Goal: Task Accomplishment & Management: Manage account settings

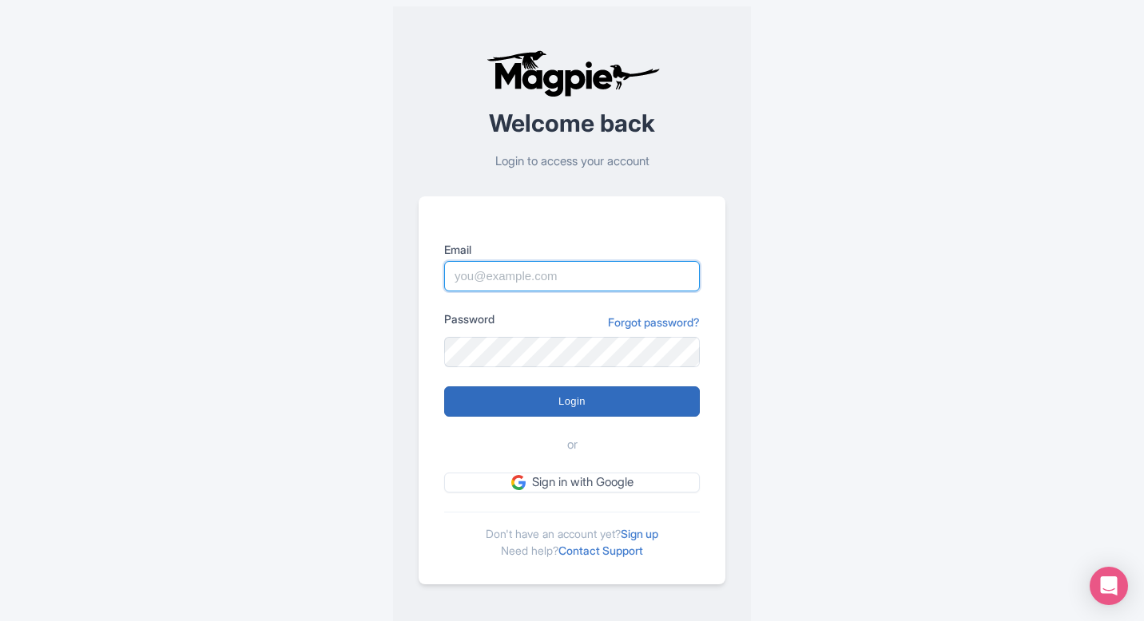
type input "pelin@most-amazing-places.com"
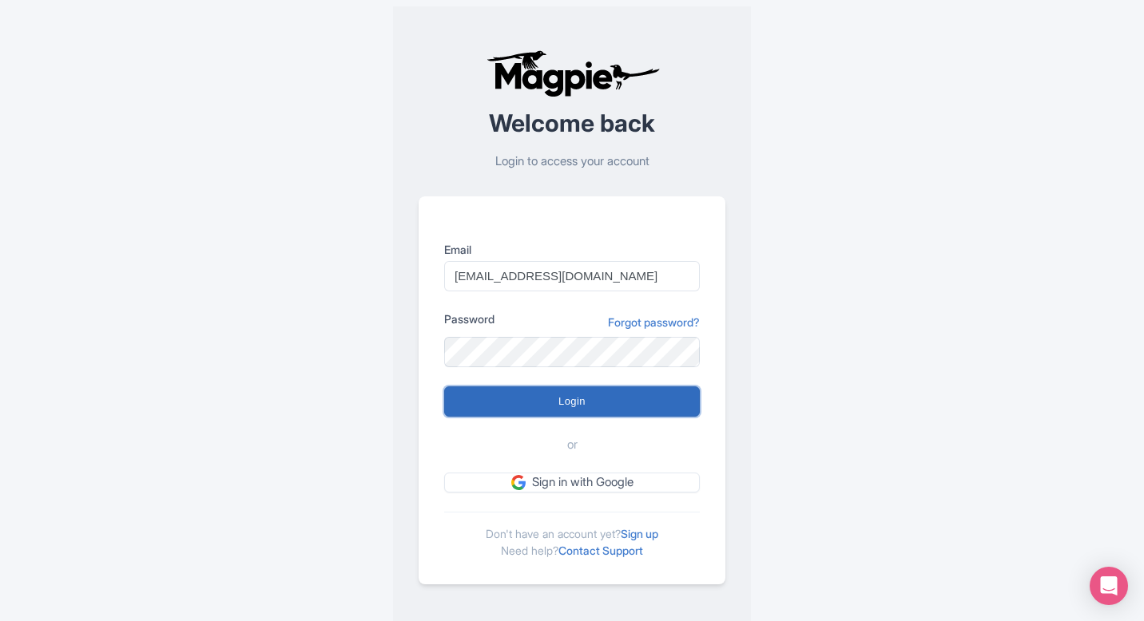
click at [585, 394] on input "Login" at bounding box center [572, 402] width 256 height 30
type input "Logging in..."
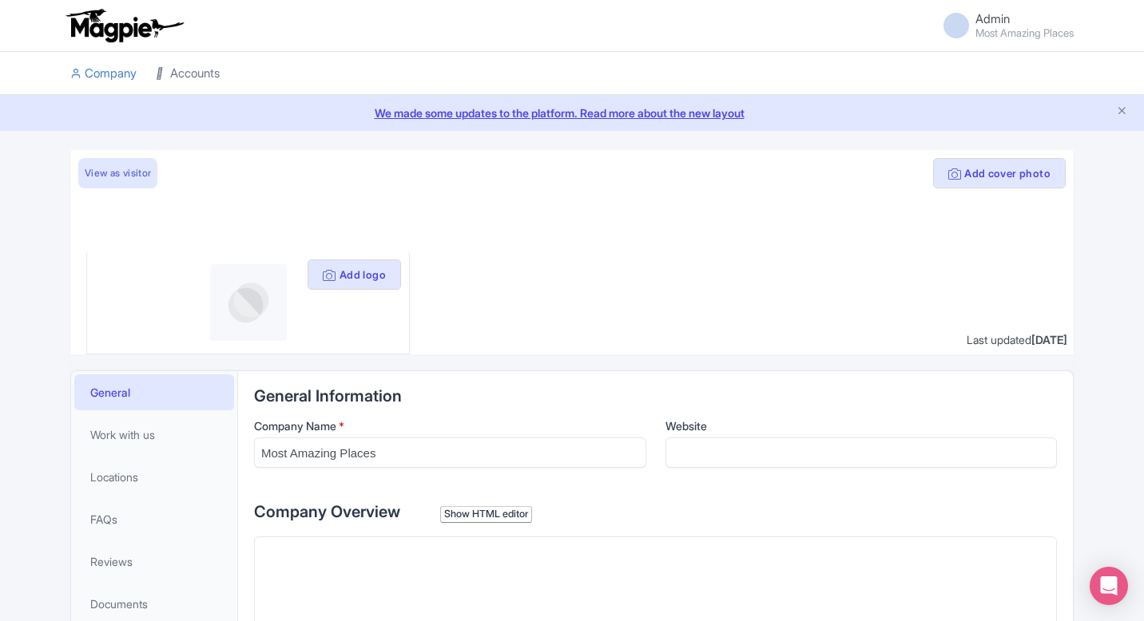
click at [198, 61] on link "Accounts" at bounding box center [188, 74] width 64 height 44
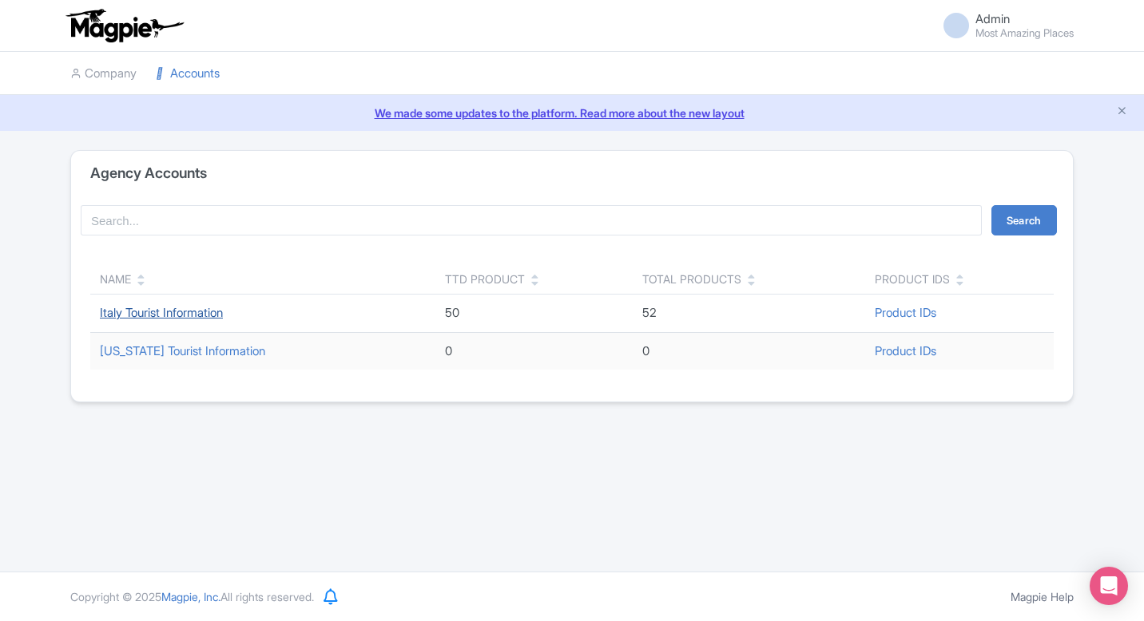
click at [165, 318] on link "Italy Tourist Information" at bounding box center [161, 312] width 123 height 15
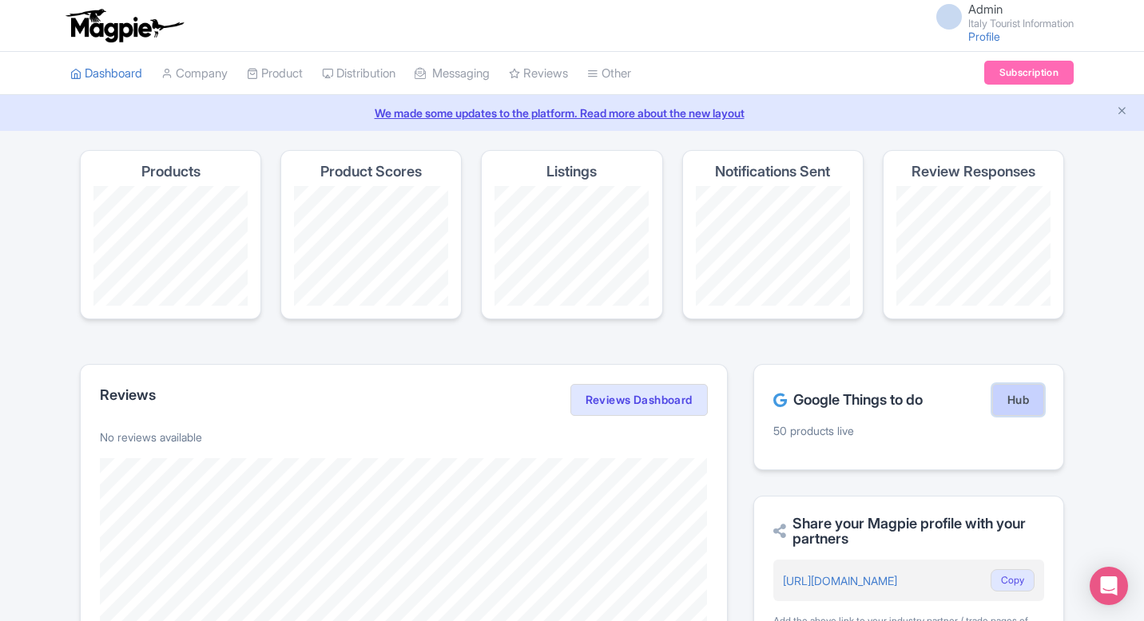
click at [999, 412] on link "Hub" at bounding box center [1018, 400] width 52 height 32
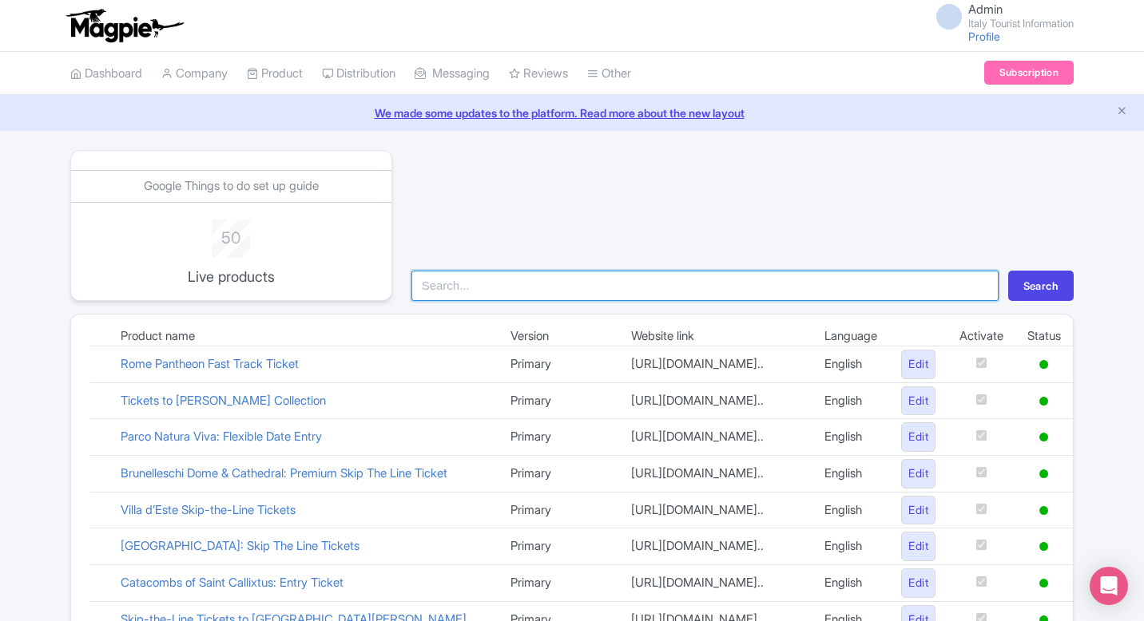
click at [604, 292] on input "search" at bounding box center [704, 286] width 587 height 30
type input "pom"
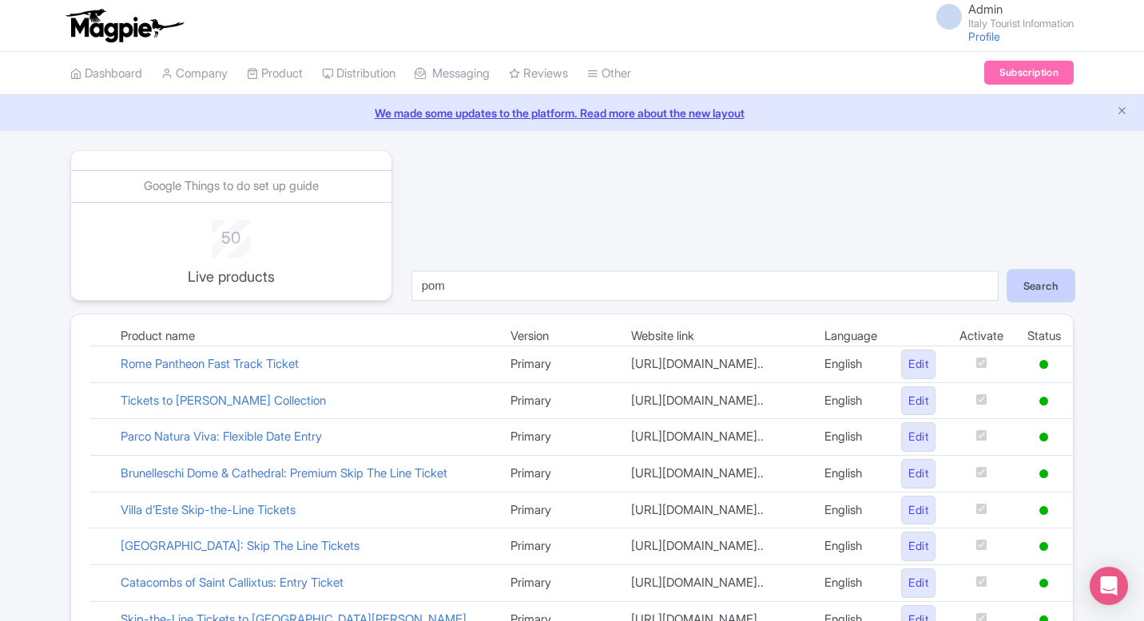
click at [1041, 276] on button "Search" at bounding box center [1040, 286] width 65 height 30
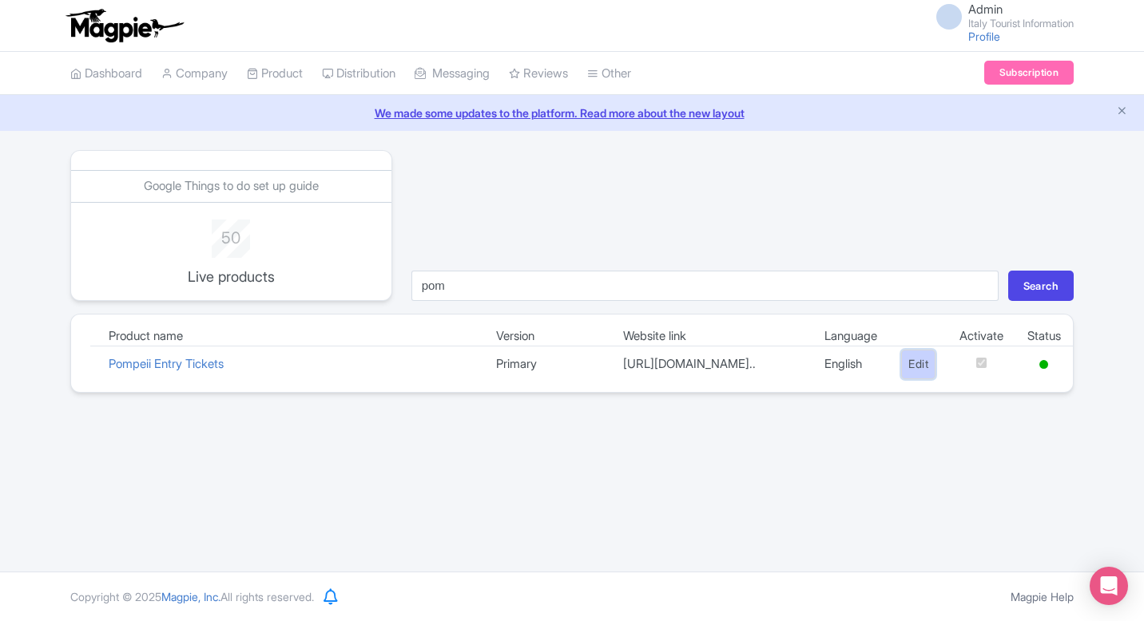
click at [910, 364] on link "Edit" at bounding box center [918, 365] width 34 height 30
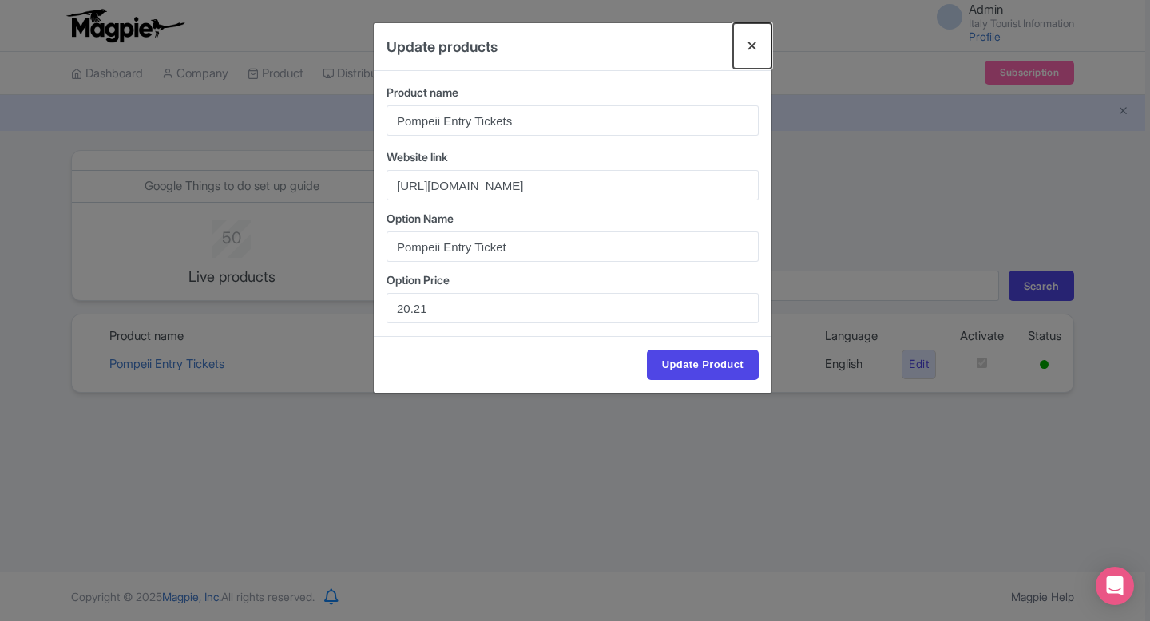
click at [752, 40] on button "Close" at bounding box center [752, 46] width 38 height 46
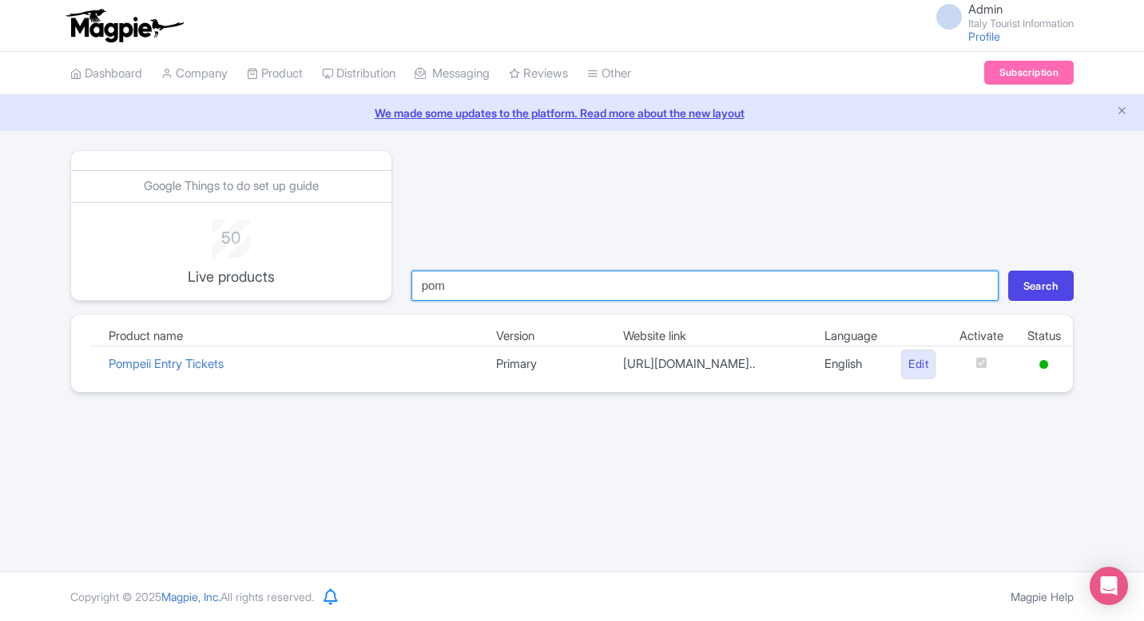
click at [589, 288] on input "pom" at bounding box center [704, 286] width 587 height 30
type input "vatican"
click at [1008, 271] on button "Search" at bounding box center [1040, 286] width 65 height 30
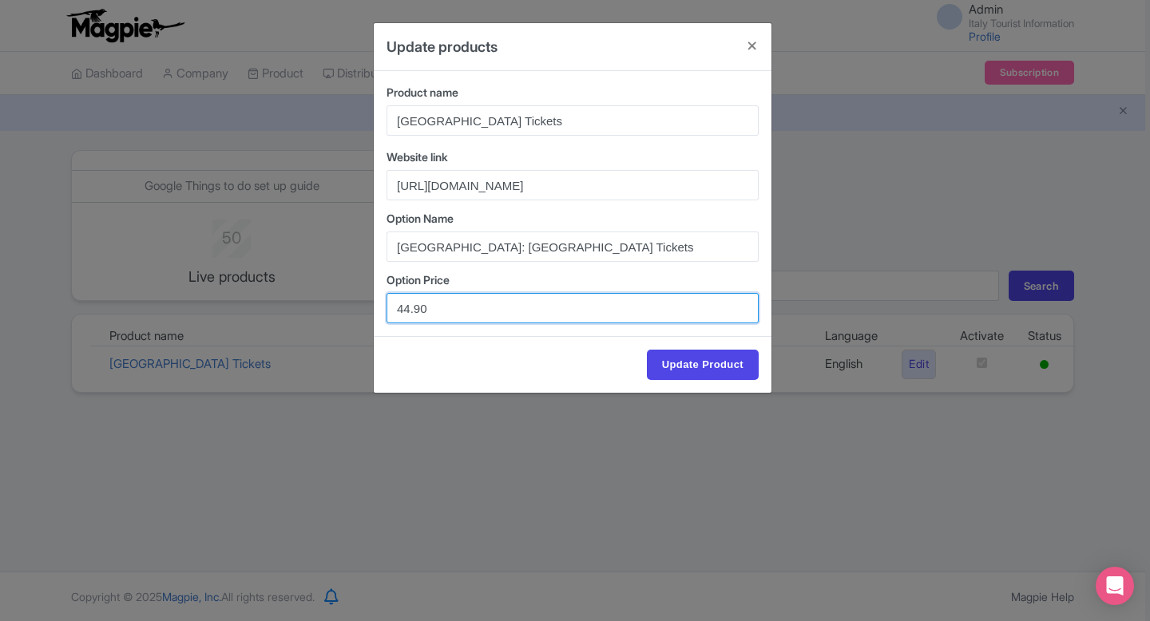
drag, startPoint x: 410, startPoint y: 305, endPoint x: 381, endPoint y: 305, distance: 28.8
click at [381, 305] on div "Product name Vatican Museums & Sistine Chapel Tickets Website link https://ital…" at bounding box center [573, 203] width 398 height 265
type input "39.90"
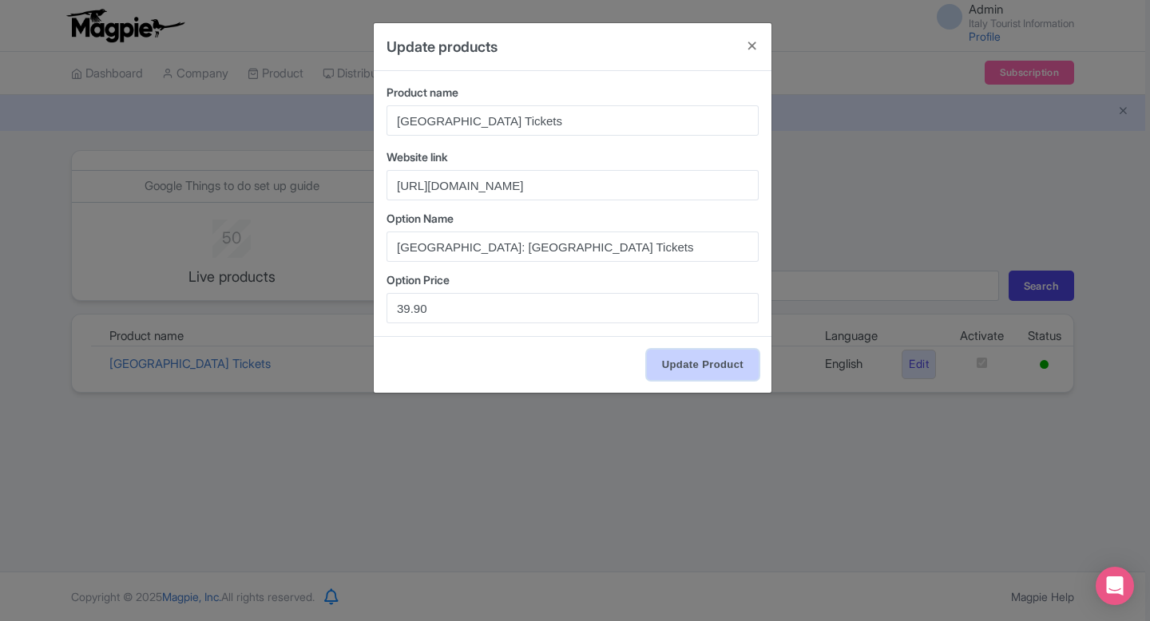
click at [687, 358] on input "Update Product" at bounding box center [703, 365] width 112 height 30
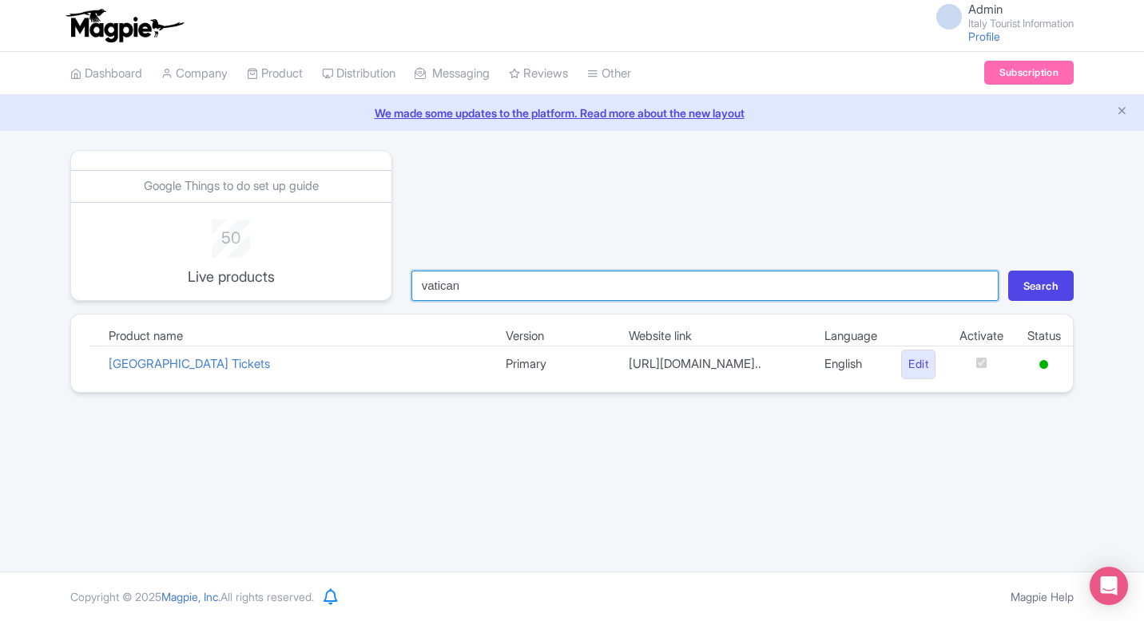
click at [613, 291] on input "vatican" at bounding box center [704, 286] width 587 height 30
type input "colo"
click at [1008, 271] on button "Search" at bounding box center [1040, 286] width 65 height 30
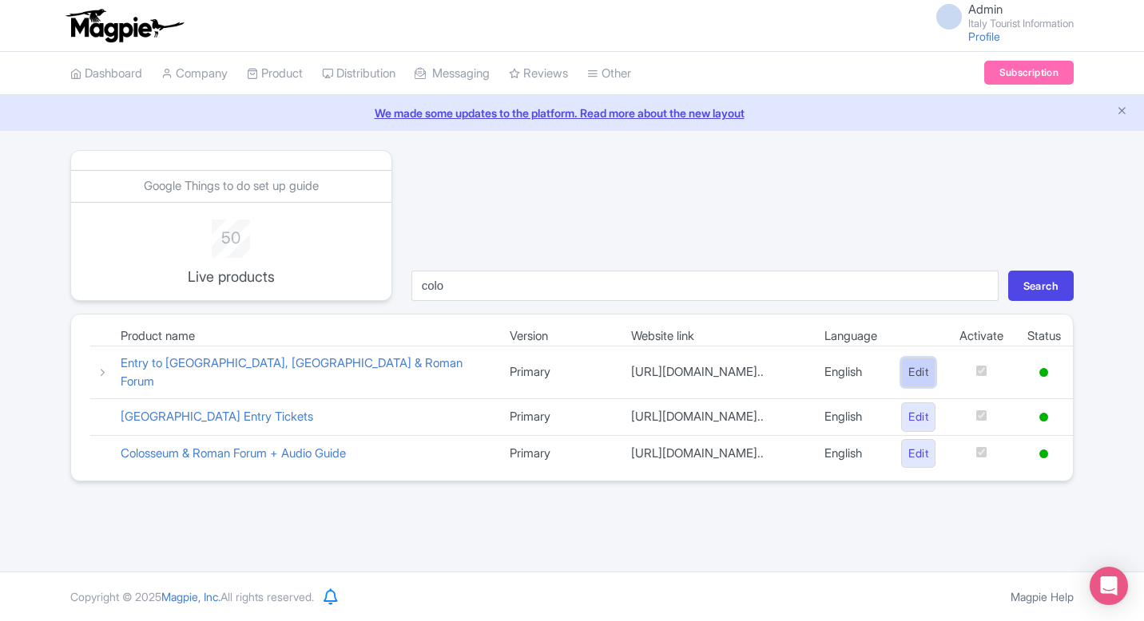
click at [907, 367] on link "Edit" at bounding box center [918, 373] width 34 height 30
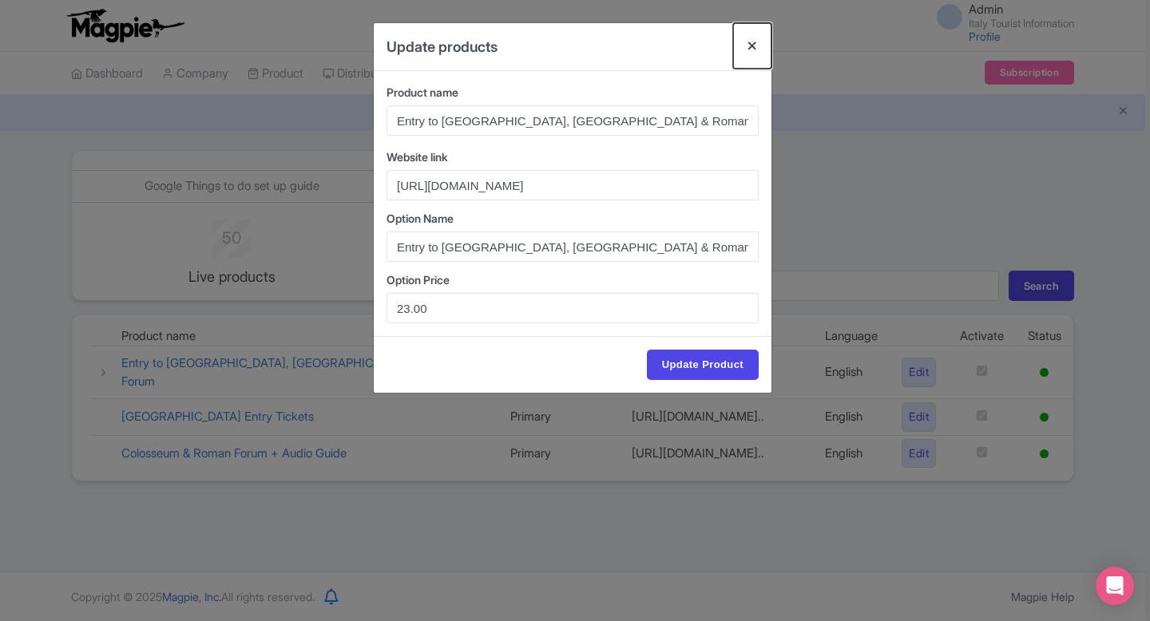
click at [750, 40] on button "Close" at bounding box center [752, 46] width 38 height 46
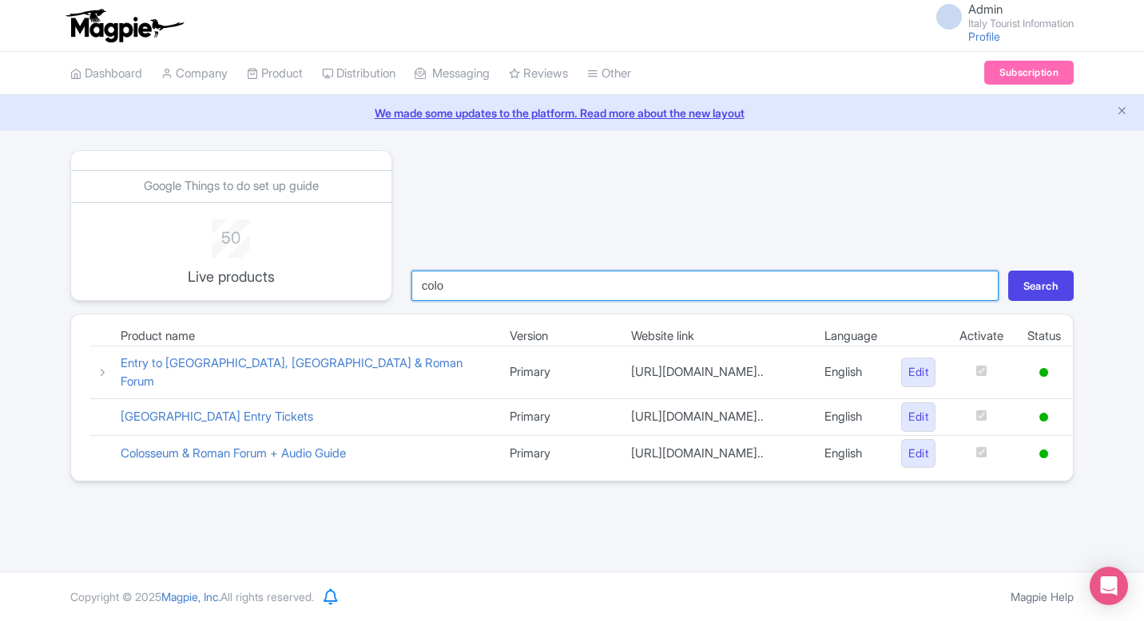
click at [550, 277] on input "colo" at bounding box center [704, 286] width 587 height 30
type input "pant"
click at [1008, 271] on button "Search" at bounding box center [1040, 286] width 65 height 30
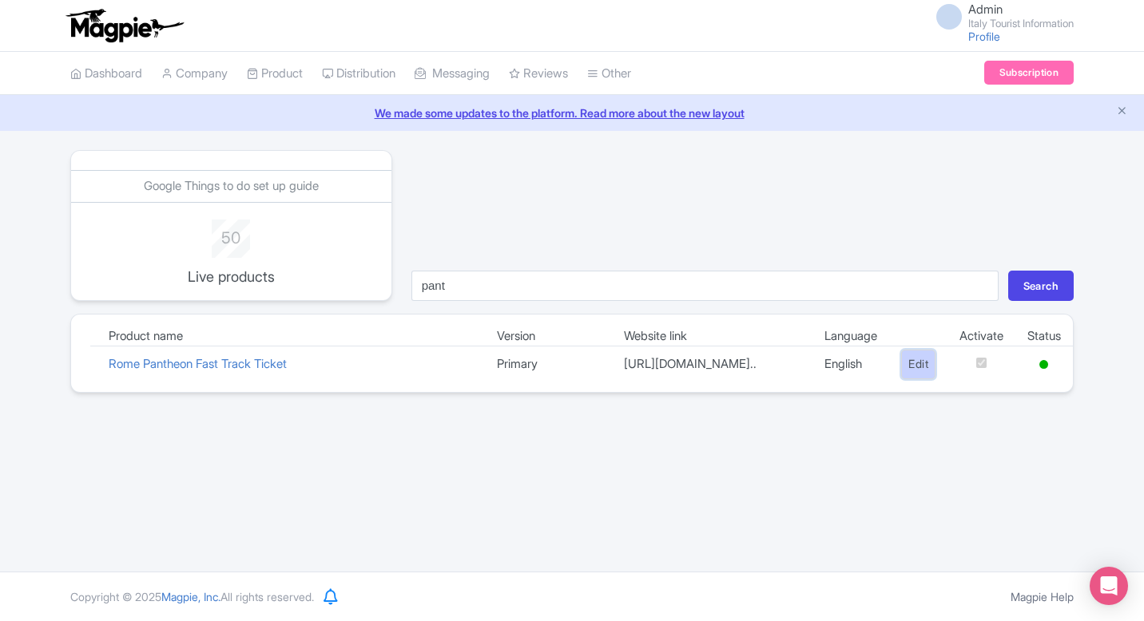
click at [906, 379] on link "Edit" at bounding box center [918, 365] width 34 height 30
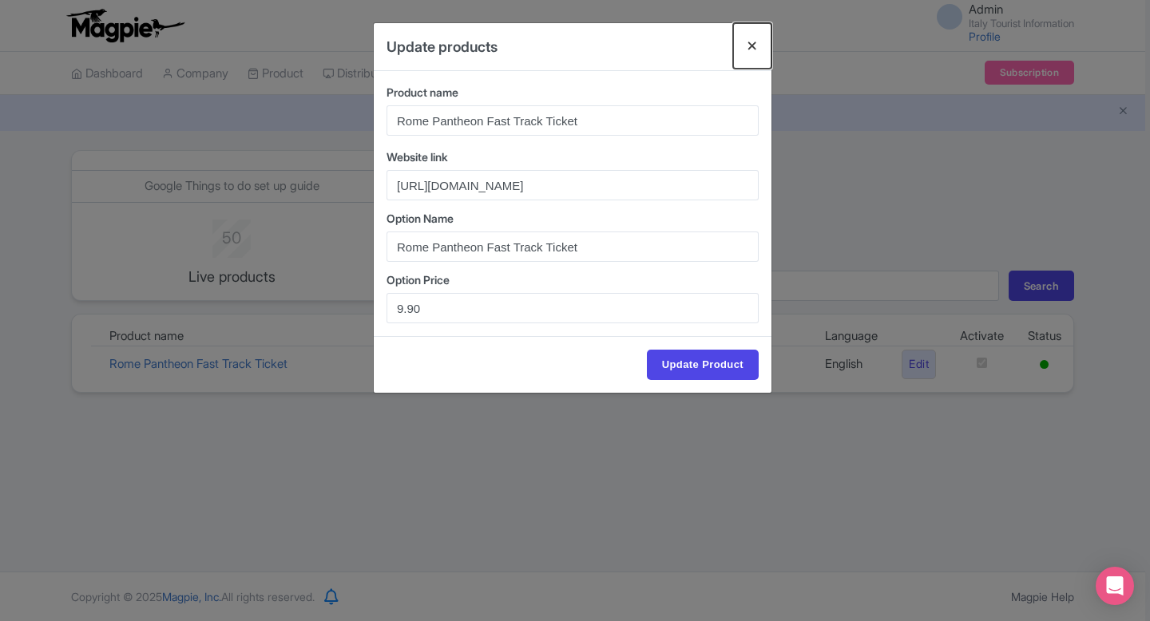
click at [748, 44] on button "Close" at bounding box center [752, 46] width 38 height 46
